Goal: Information Seeking & Learning: Find specific fact

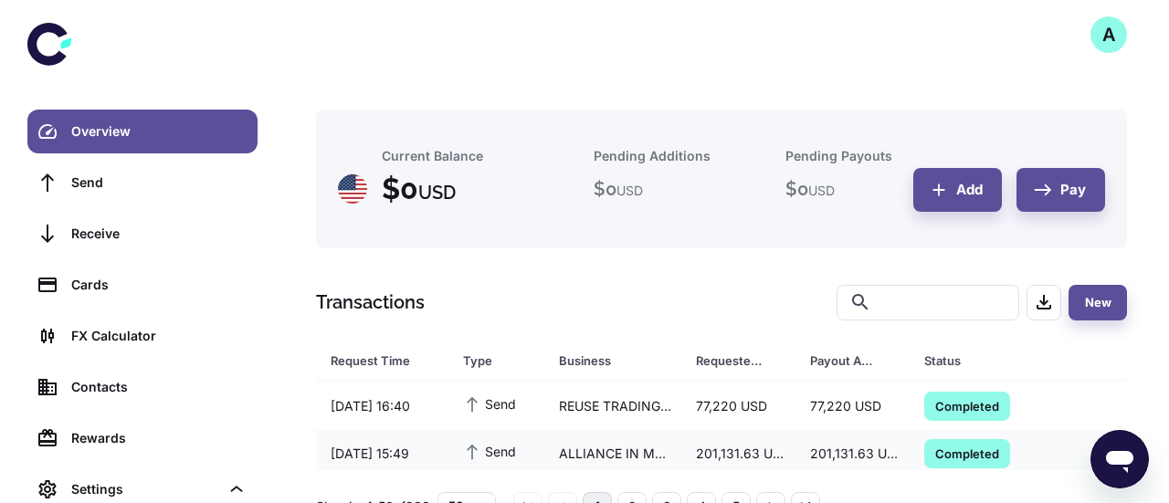
scroll to position [1182, 0]
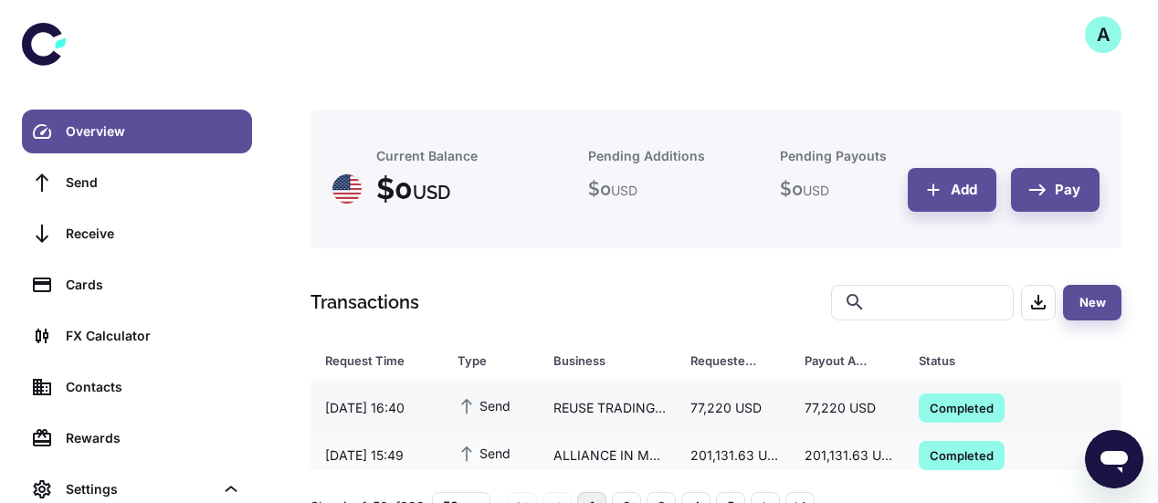
click at [614, 403] on div "REUSE TRADING NV" at bounding box center [607, 408] width 137 height 35
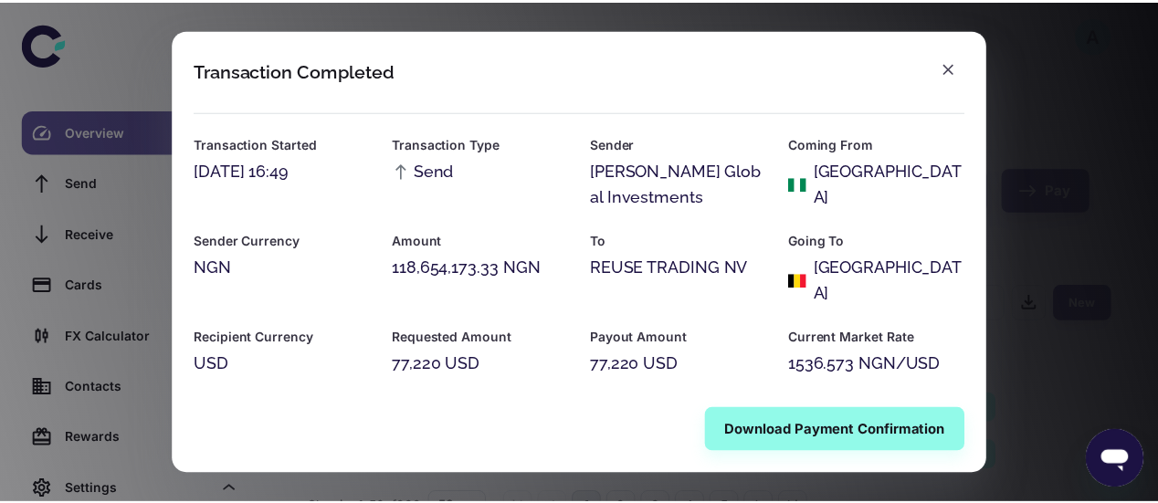
scroll to position [61, 0]
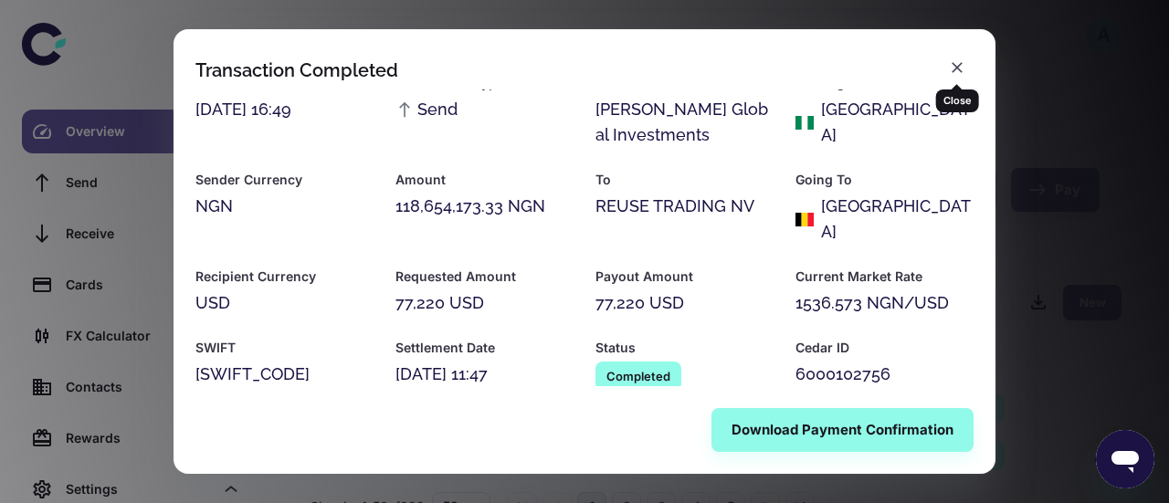
click at [957, 72] on icon "button" at bounding box center [957, 67] width 18 height 18
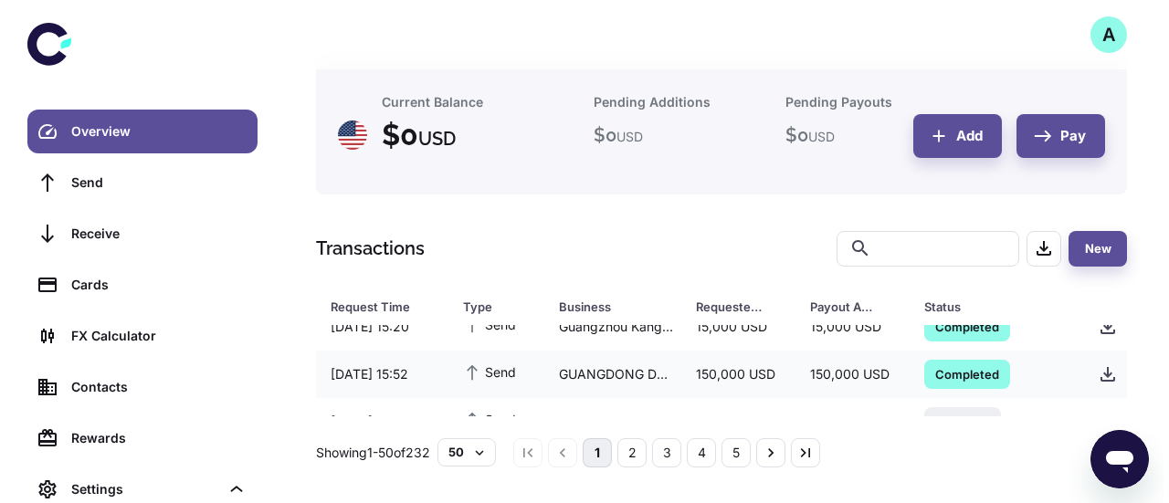
scroll to position [925, 0]
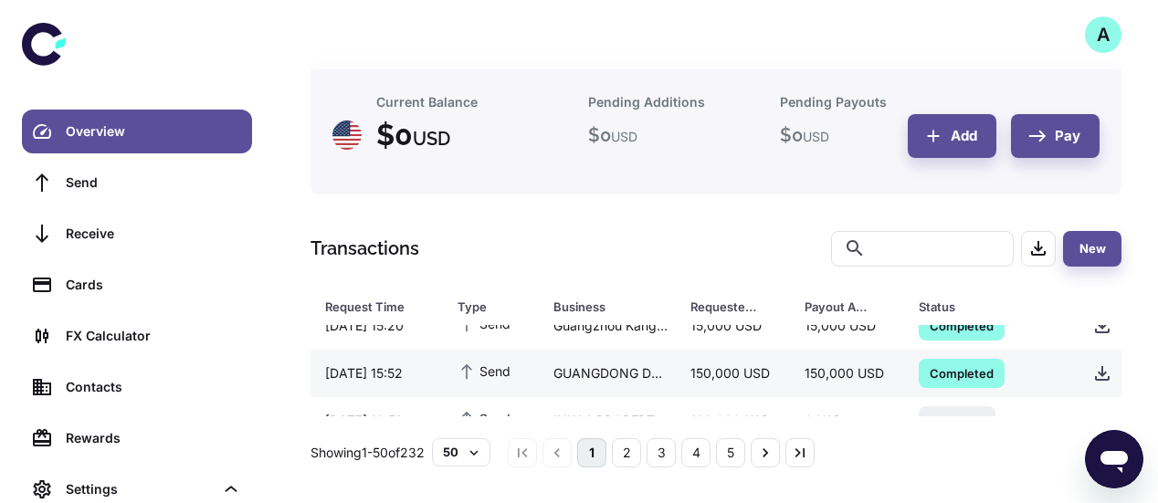
click at [647, 368] on div "GUANGDONG DP TECHNOLOGY CO., LTD" at bounding box center [607, 373] width 137 height 35
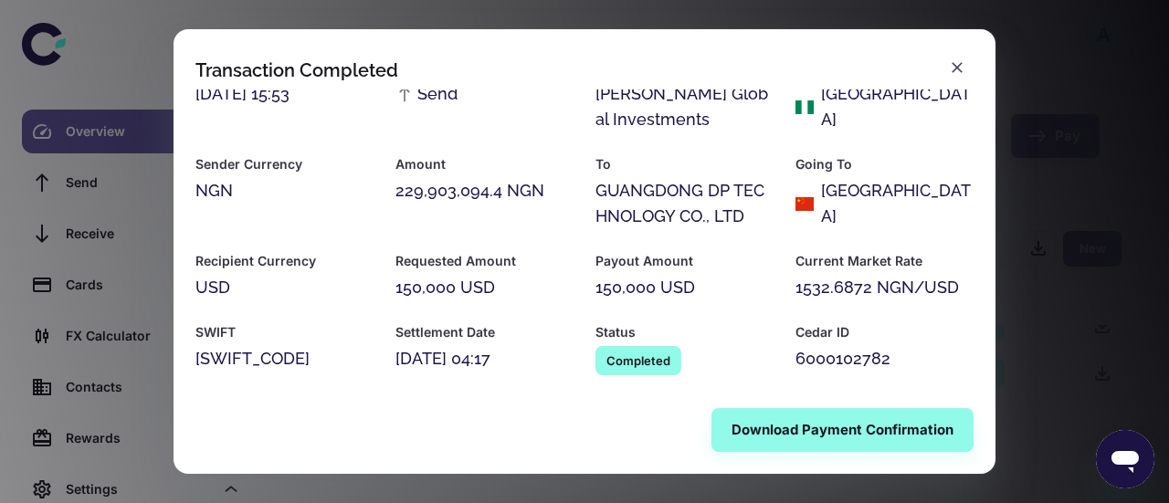
scroll to position [76, 0]
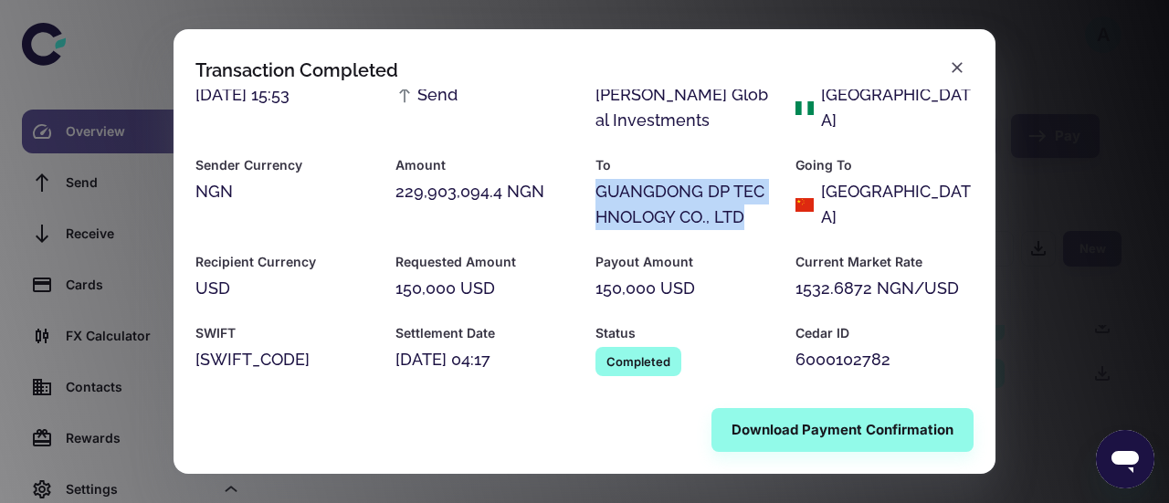
drag, startPoint x: 742, startPoint y: 213, endPoint x: 592, endPoint y: 193, distance: 152.0
click at [595, 193] on div "GUANGDONG DP TECHNOLOGY CO., LTD" at bounding box center [684, 204] width 178 height 51
copy div "GUANGDONG DP TECHNOLOGY CO., LTD"
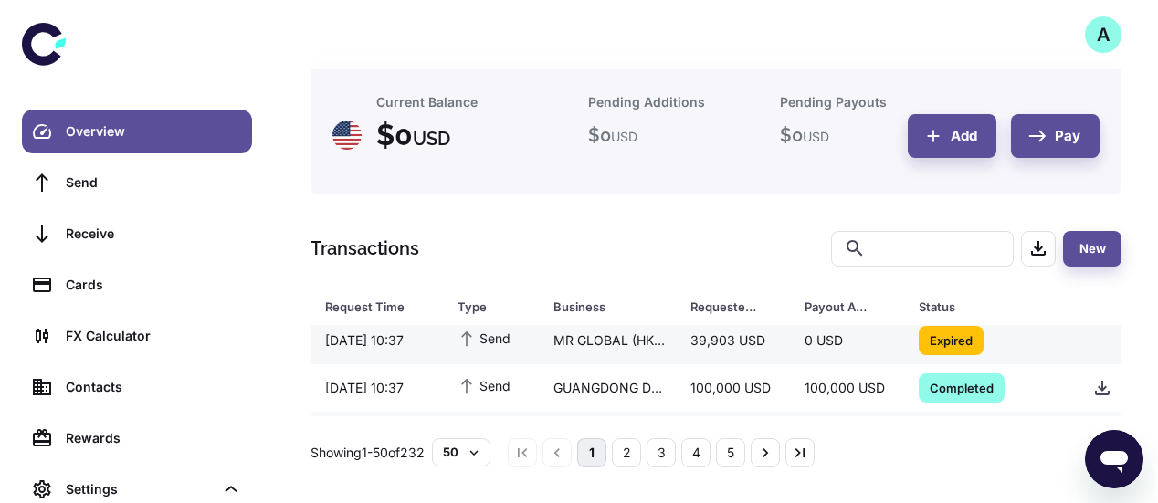
scroll to position [294, 0]
click at [665, 381] on div "GUANGDONG DP TECHNOLOGY CO., LTD" at bounding box center [607, 387] width 137 height 35
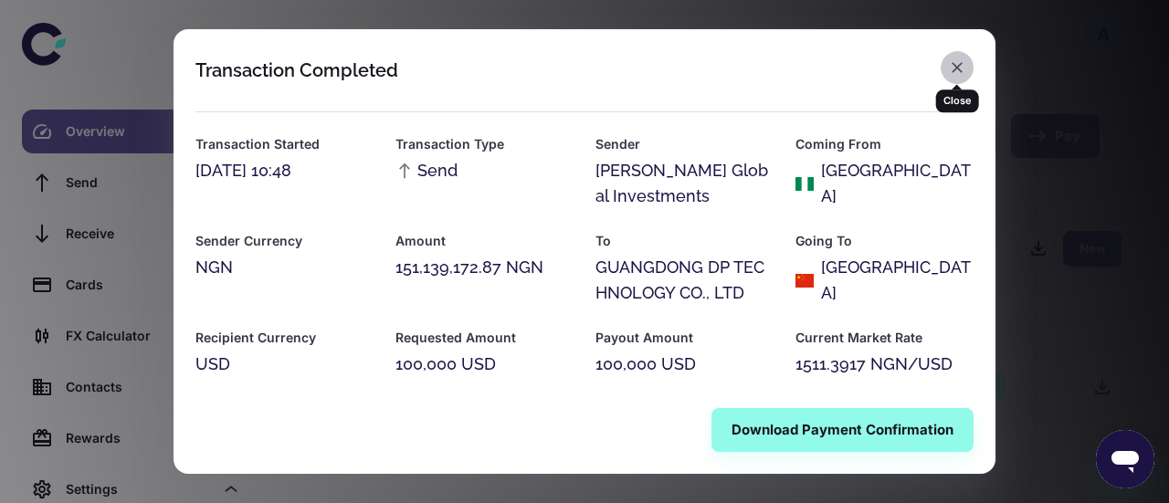
click at [950, 68] on icon "button" at bounding box center [957, 67] width 18 height 18
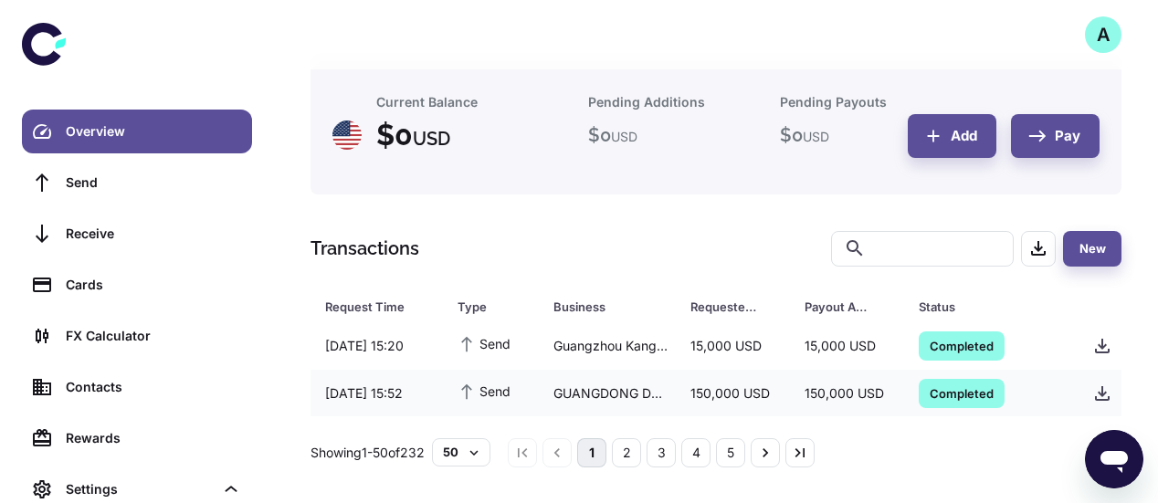
scroll to position [904, 0]
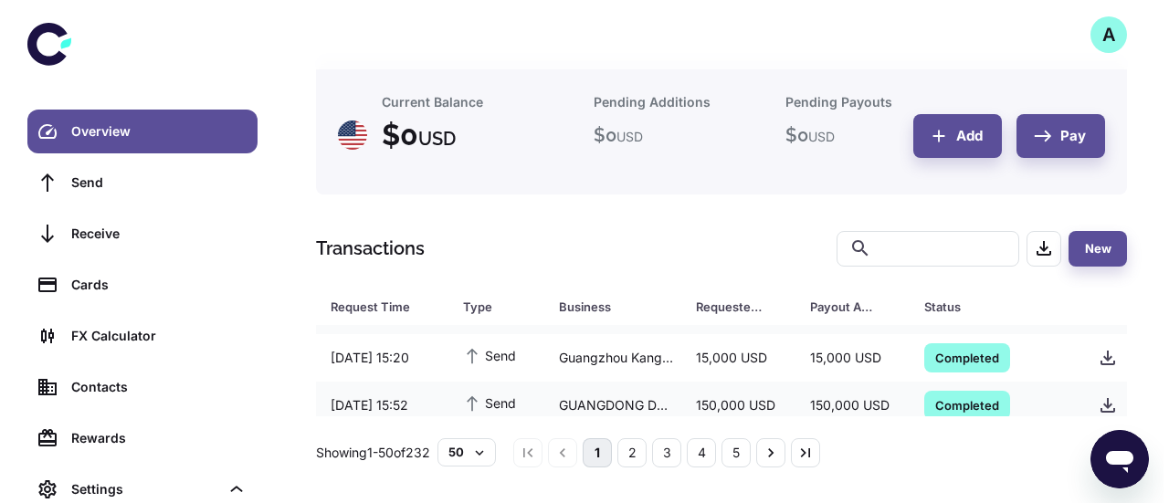
scroll to position [892, 0]
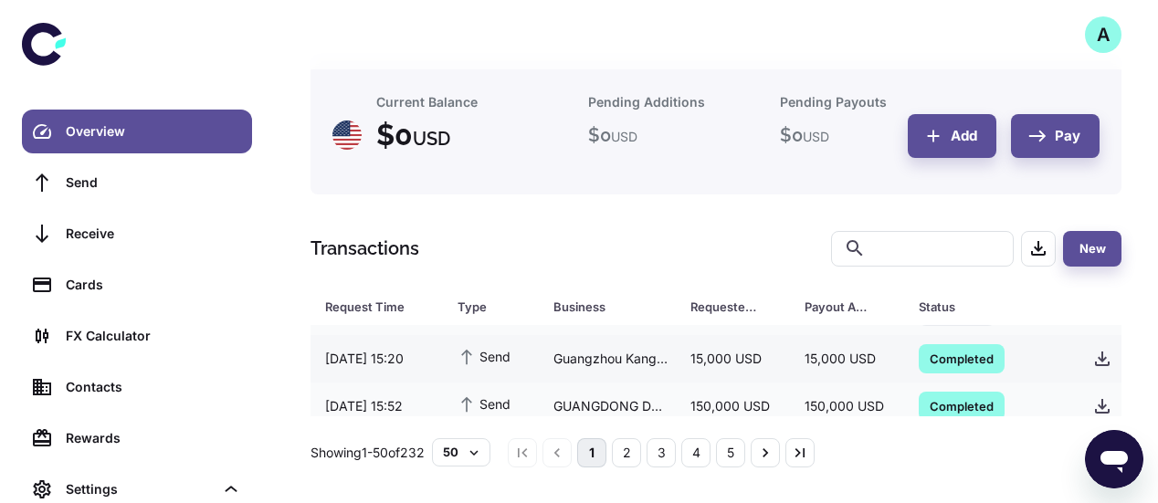
click at [541, 356] on div "Guangzhou Kangbao Co.,Limited" at bounding box center [607, 359] width 137 height 35
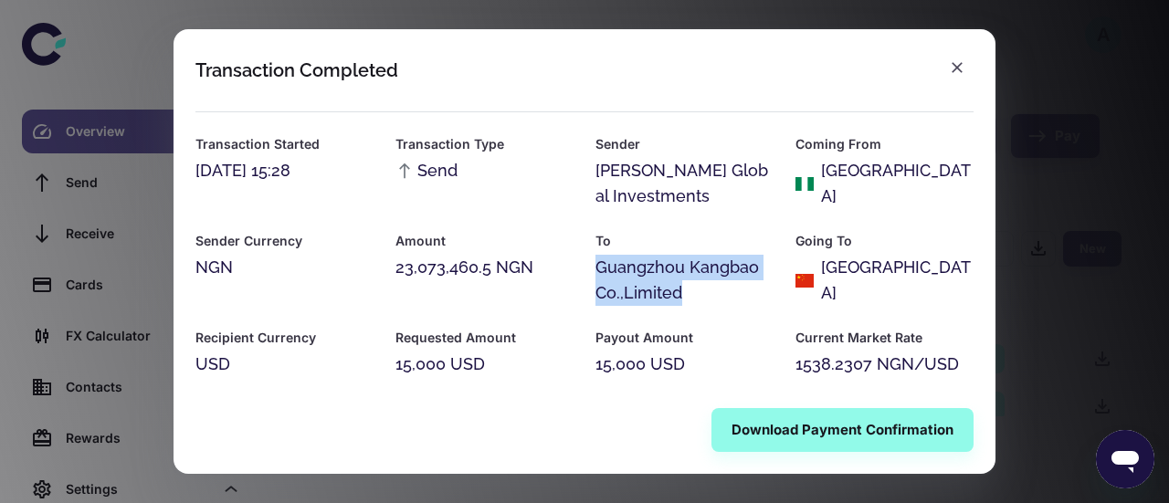
drag, startPoint x: 678, startPoint y: 291, endPoint x: 594, endPoint y: 271, distance: 86.4
click at [595, 271] on div "Guangzhou Kangbao Co.,Limited" at bounding box center [684, 280] width 178 height 51
copy div "Guangzhou Kangbao Co.,Limited"
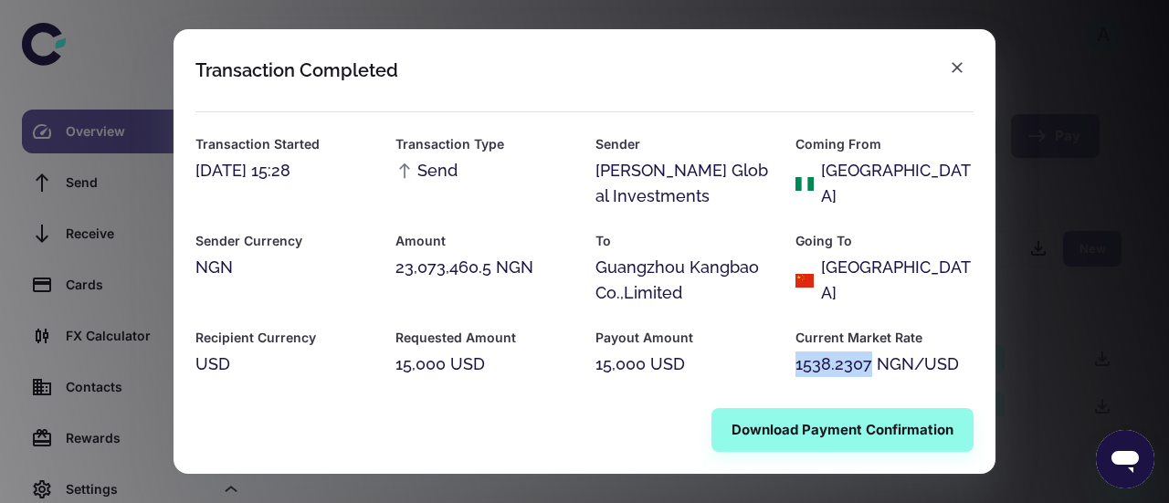
drag, startPoint x: 863, startPoint y: 361, endPoint x: 787, endPoint y: 363, distance: 75.8
click at [787, 363] on div "Current Market Rate 1538.2307 NGN/USD" at bounding box center [873, 341] width 200 height 71
copy div "1538.2307"
